Goal: Navigation & Orientation: Find specific page/section

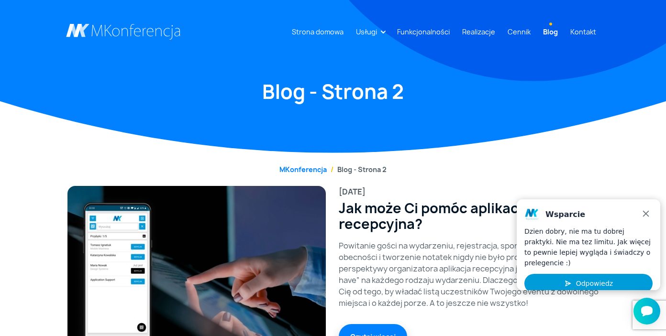
click at [605, 252] on div "Dzien dobry, nie ma tu dobrej praktyki. Nie ma tez limitu. Jak więcej to pewnie…" at bounding box center [588, 247] width 128 height 42
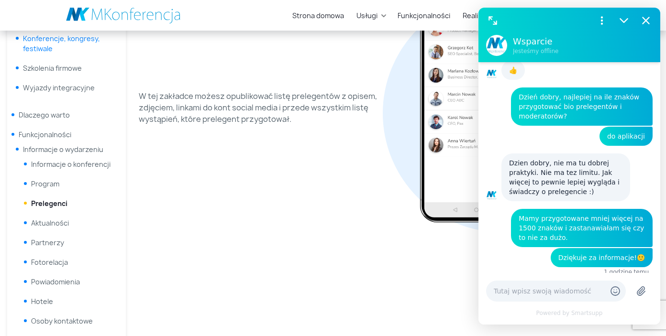
scroll to position [194, 0]
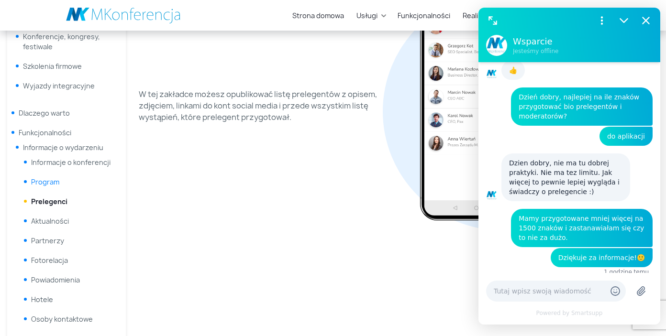
click at [55, 186] on link "Program" at bounding box center [45, 181] width 28 height 9
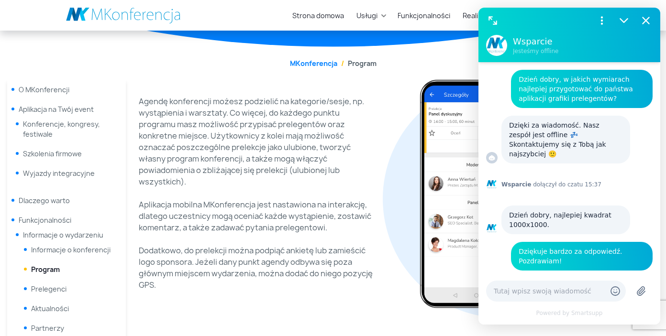
scroll to position [218, 0]
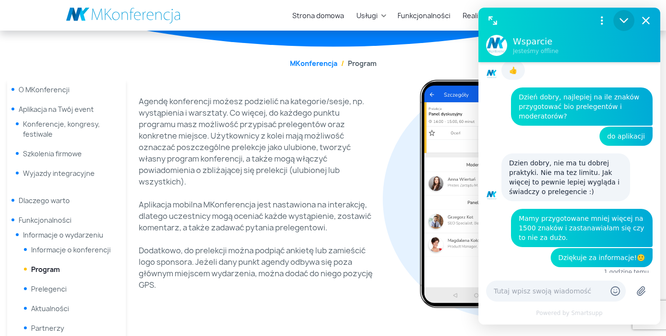
click at [623, 21] on icon "Zmniejsz" at bounding box center [623, 20] width 12 height 12
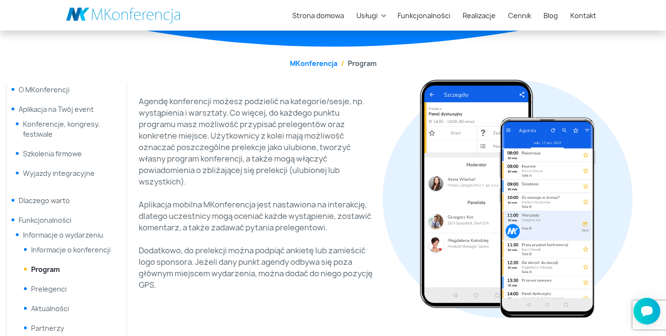
scroll to position [0, 0]
